Goal: Transaction & Acquisition: Book appointment/travel/reservation

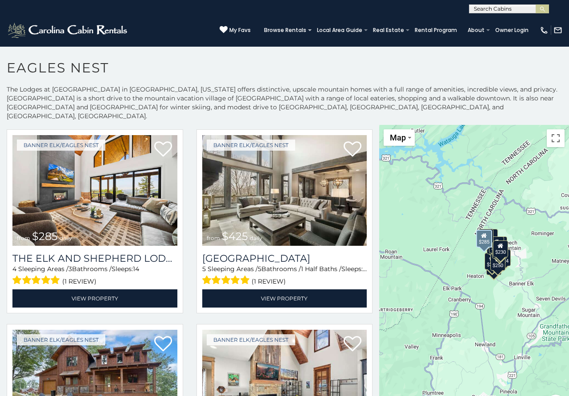
scroll to position [178, 0]
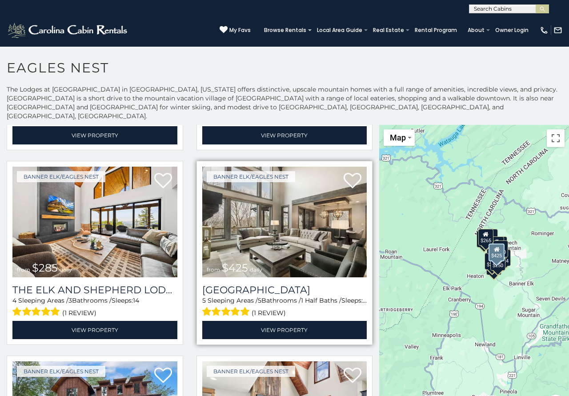
click at [242, 208] on img at bounding box center [284, 222] width 165 height 110
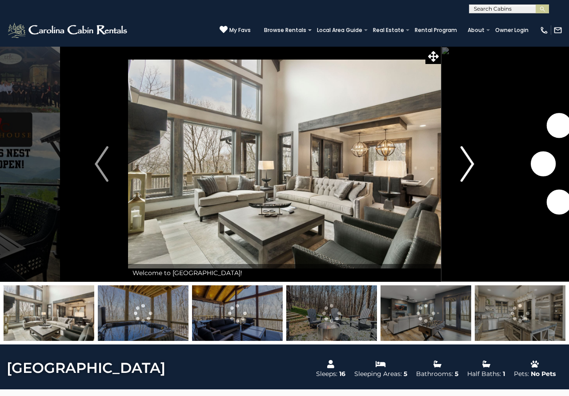
click at [468, 163] on img "Next" at bounding box center [467, 164] width 13 height 36
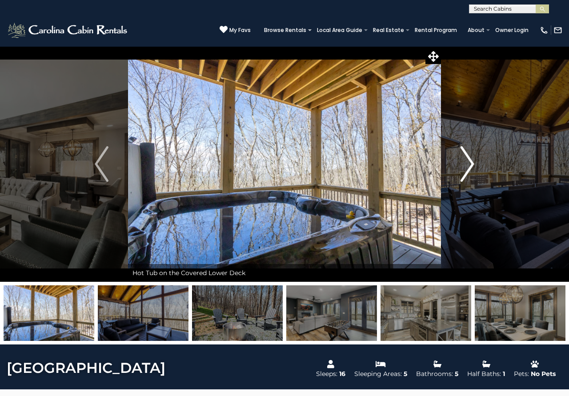
click at [468, 163] on img "Next" at bounding box center [467, 164] width 13 height 36
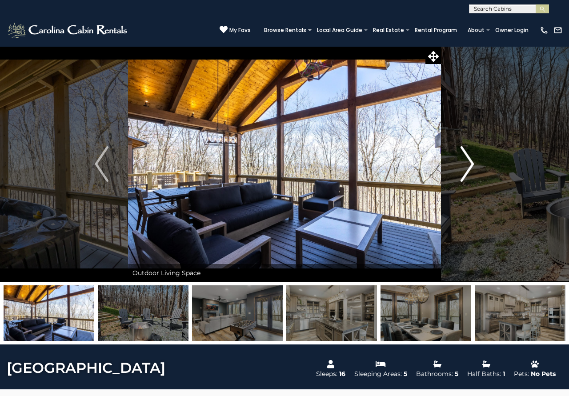
click at [468, 163] on img "Next" at bounding box center [467, 164] width 13 height 36
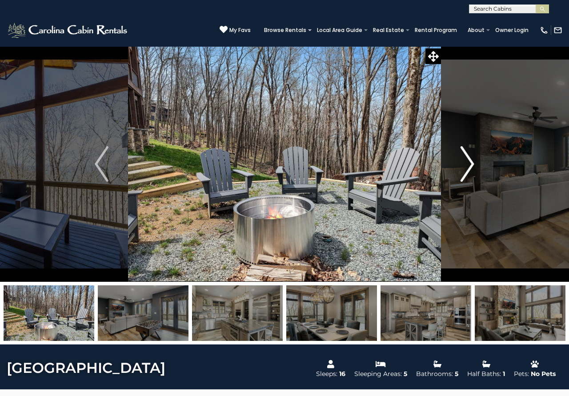
click at [468, 163] on img "Next" at bounding box center [467, 164] width 13 height 36
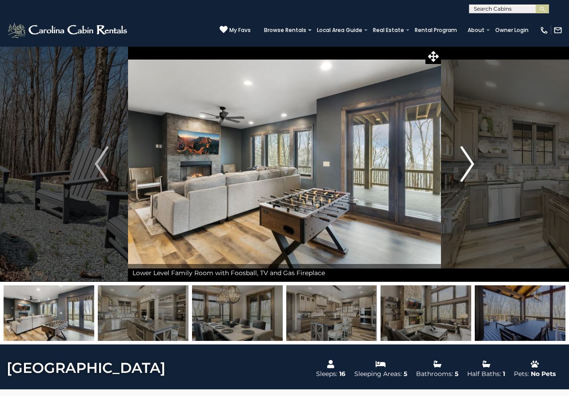
click at [468, 163] on img "Next" at bounding box center [467, 164] width 13 height 36
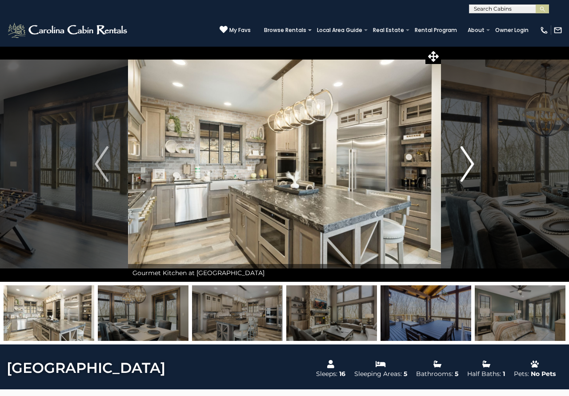
click at [468, 163] on img "Next" at bounding box center [467, 164] width 13 height 36
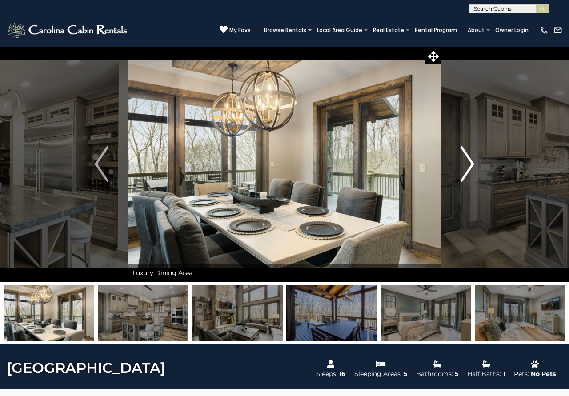
click at [468, 163] on img "Next" at bounding box center [467, 164] width 13 height 36
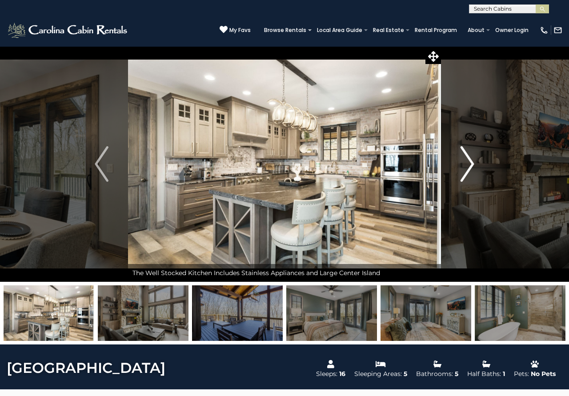
click at [468, 163] on img "Next" at bounding box center [467, 164] width 13 height 36
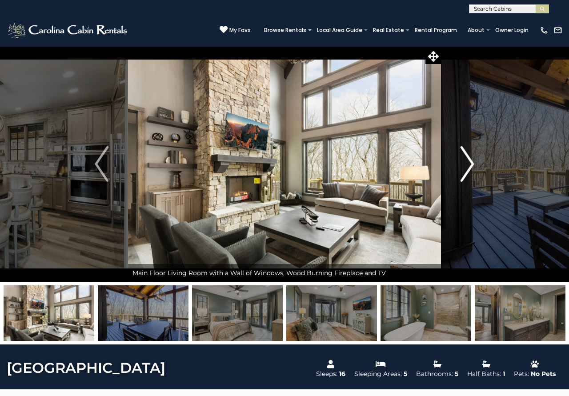
click at [468, 163] on img "Next" at bounding box center [467, 164] width 13 height 36
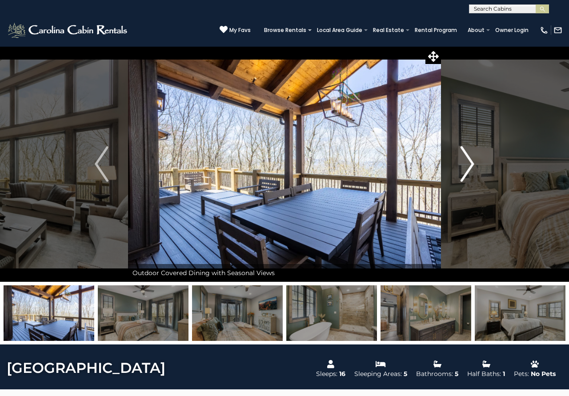
click at [468, 163] on img "Next" at bounding box center [467, 164] width 13 height 36
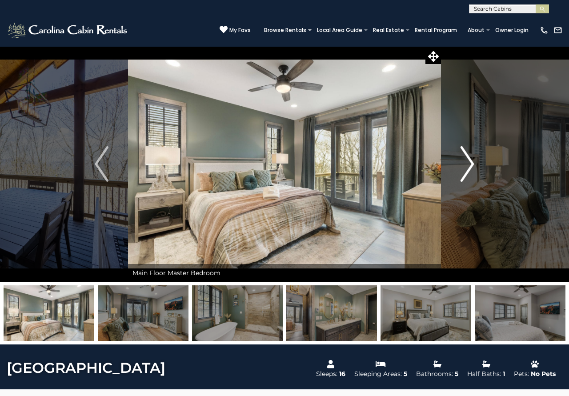
click at [468, 163] on img "Next" at bounding box center [467, 164] width 13 height 36
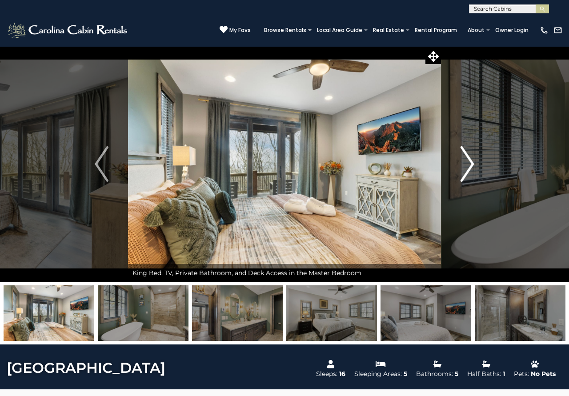
click at [468, 163] on img "Next" at bounding box center [467, 164] width 13 height 36
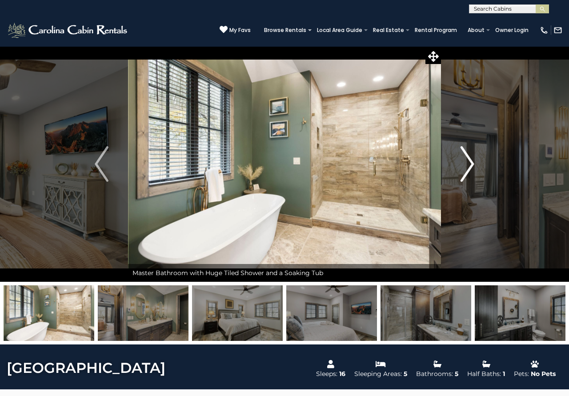
click at [468, 163] on img "Next" at bounding box center [467, 164] width 13 height 36
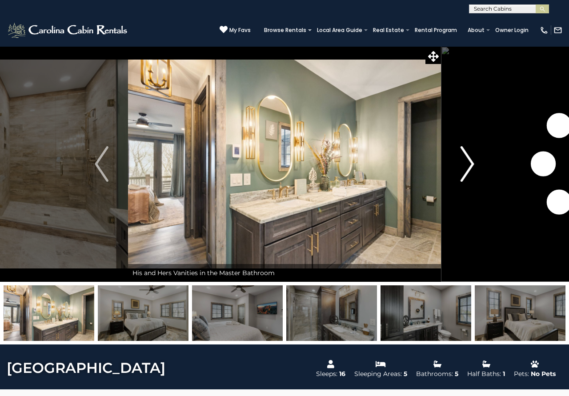
click at [468, 162] on img "Next" at bounding box center [467, 164] width 13 height 36
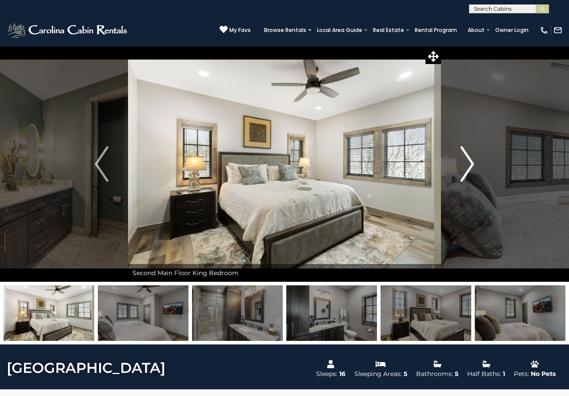
click at [468, 162] on img "Next" at bounding box center [467, 164] width 13 height 36
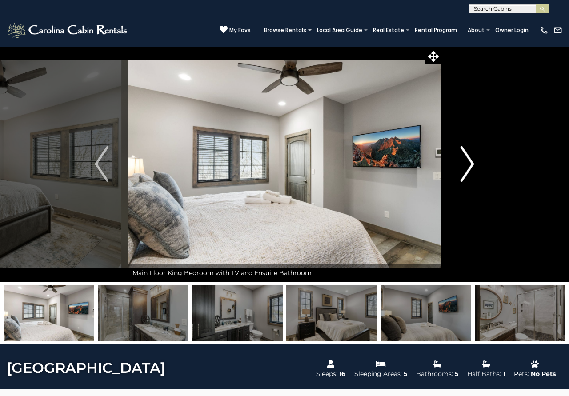
click at [468, 162] on img "Next" at bounding box center [467, 164] width 13 height 36
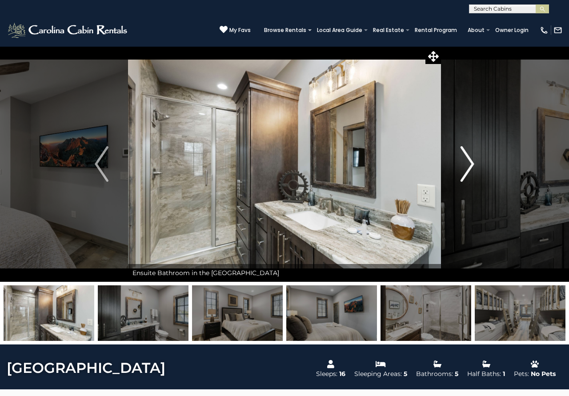
click at [468, 162] on img "Next" at bounding box center [467, 164] width 13 height 36
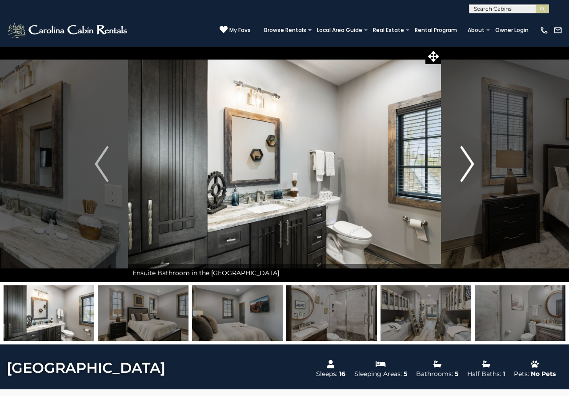
click at [468, 162] on img "Next" at bounding box center [467, 164] width 13 height 36
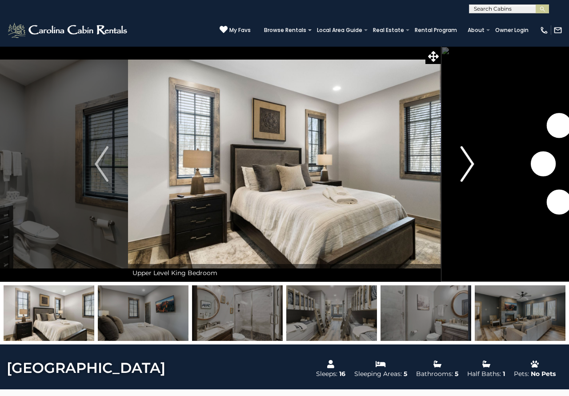
drag, startPoint x: 467, startPoint y: 162, endPoint x: 437, endPoint y: 154, distance: 31.4
click at [467, 162] on img "Next" at bounding box center [467, 164] width 13 height 36
